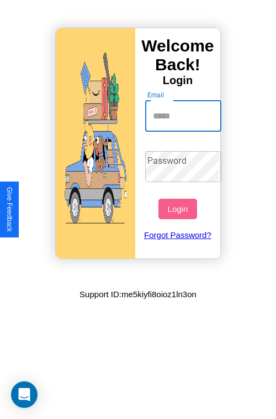
click at [185, 116] on input "Email" at bounding box center [183, 116] width 77 height 31
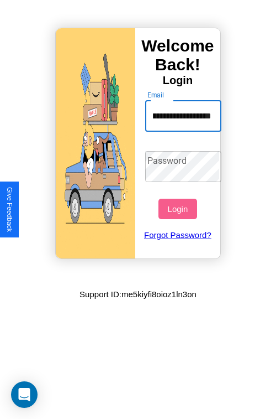
scroll to position [0, 34]
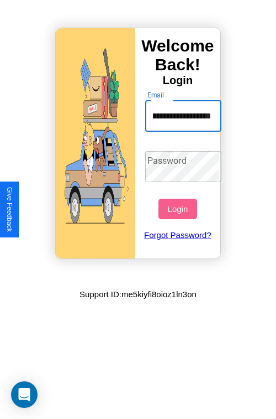
type input "**********"
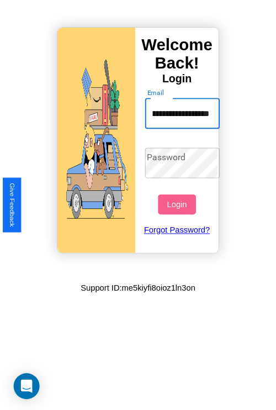
scroll to position [0, 0]
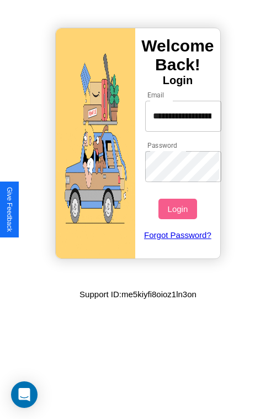
click at [179, 208] on button "Login" at bounding box center [178, 209] width 38 height 20
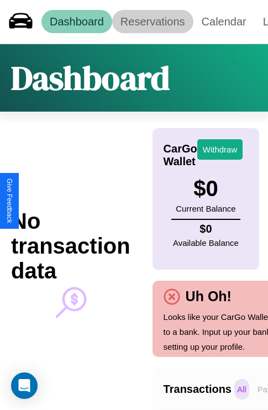
click at [153, 22] on link "Reservations" at bounding box center [152, 21] width 81 height 23
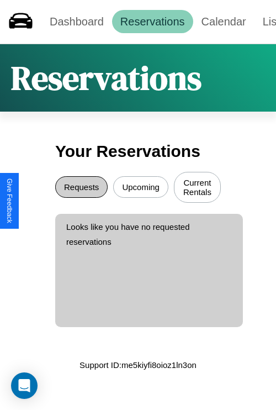
click at [81, 189] on button "Requests" at bounding box center [81, 187] width 53 height 22
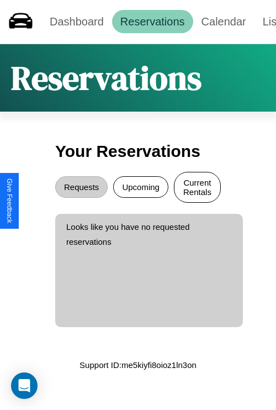
click at [197, 189] on button "Current Rentals" at bounding box center [197, 187] width 47 height 31
